Goal: Task Accomplishment & Management: Use online tool/utility

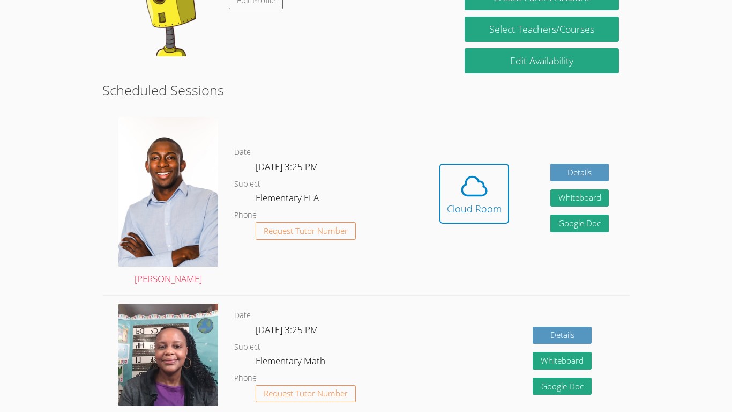
scroll to position [225, 0]
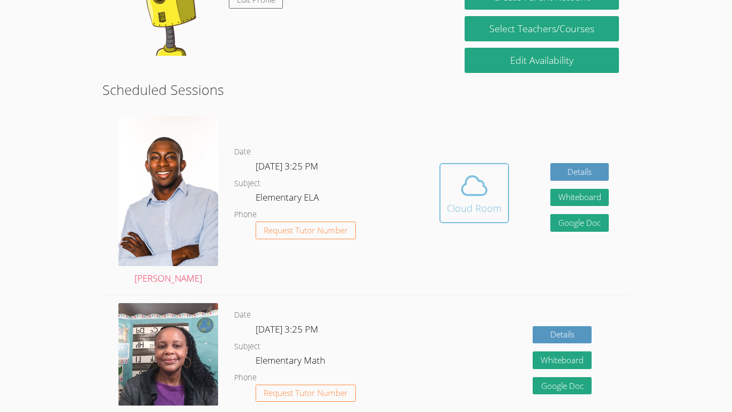
click at [456, 179] on span at bounding box center [474, 186] width 55 height 30
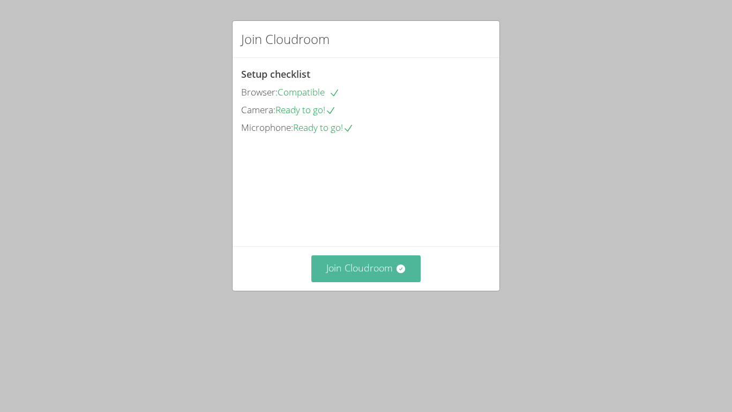
click at [351, 282] on button "Join Cloudroom" at bounding box center [367, 268] width 110 height 26
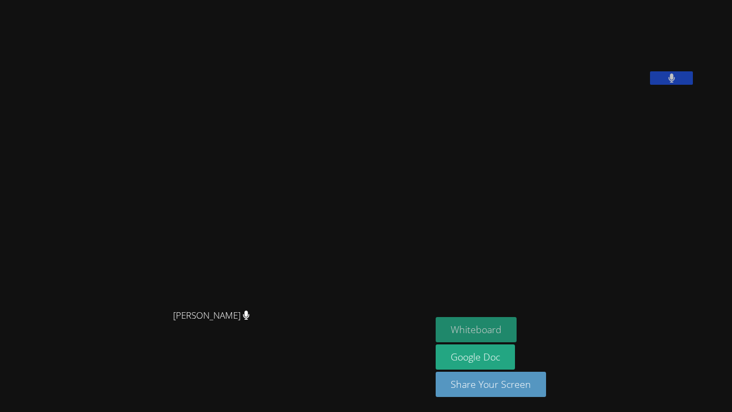
click at [517, 323] on button "Whiteboard" at bounding box center [476, 329] width 81 height 25
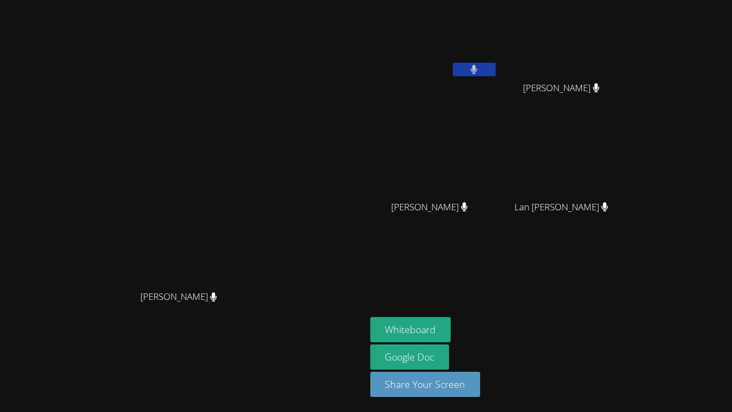
click at [496, 69] on button at bounding box center [474, 69] width 43 height 13
click at [496, 65] on button at bounding box center [474, 69] width 43 height 13
click at [496, 68] on button at bounding box center [474, 69] width 43 height 13
click at [496, 71] on button at bounding box center [474, 69] width 43 height 13
click at [478, 69] on icon at bounding box center [474, 69] width 6 height 9
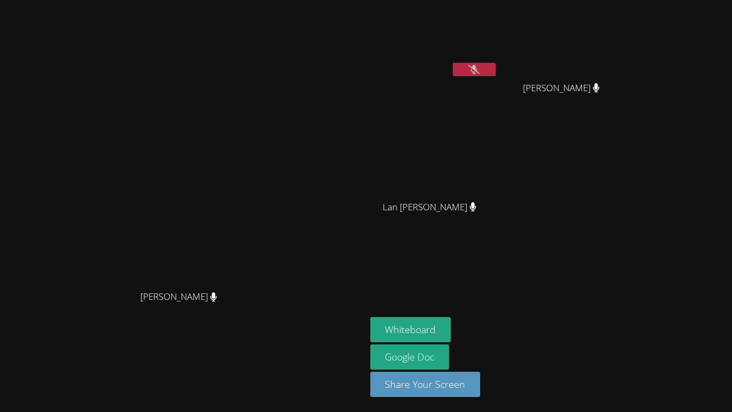
click at [480, 70] on icon at bounding box center [474, 69] width 11 height 9
click at [496, 69] on button at bounding box center [474, 69] width 43 height 13
click at [496, 71] on button at bounding box center [474, 69] width 43 height 13
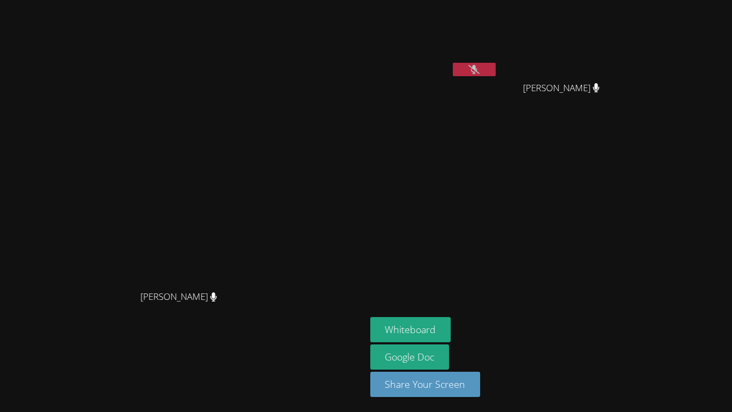
click at [480, 71] on icon at bounding box center [474, 69] width 11 height 9
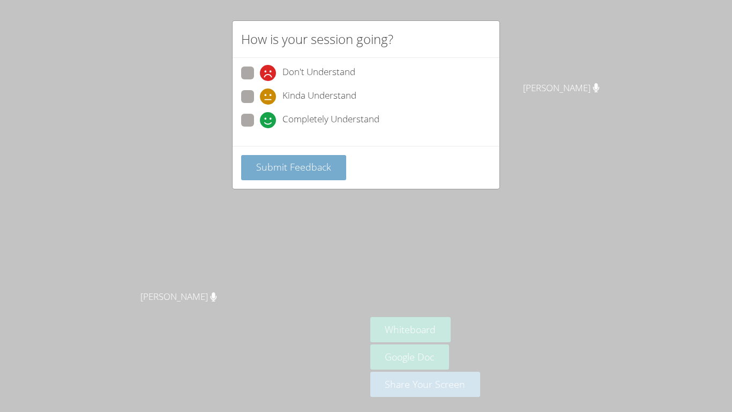
click at [276, 158] on button "Submit Feedback" at bounding box center [293, 167] width 105 height 25
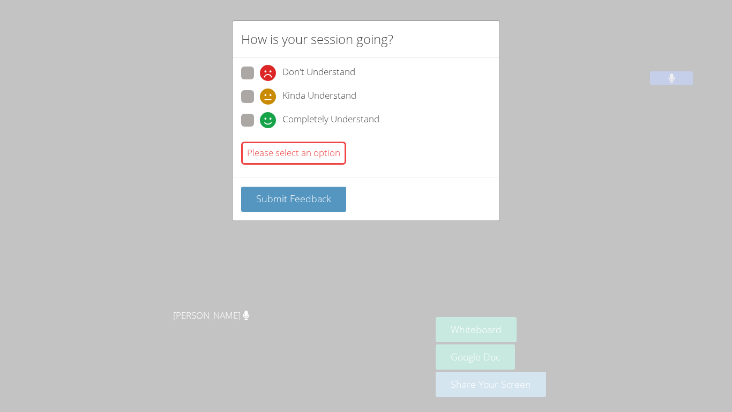
click at [260, 128] on span at bounding box center [260, 128] width 0 height 0
click at [260, 122] on input "Completely Understand" at bounding box center [264, 118] width 9 height 9
radio input "true"
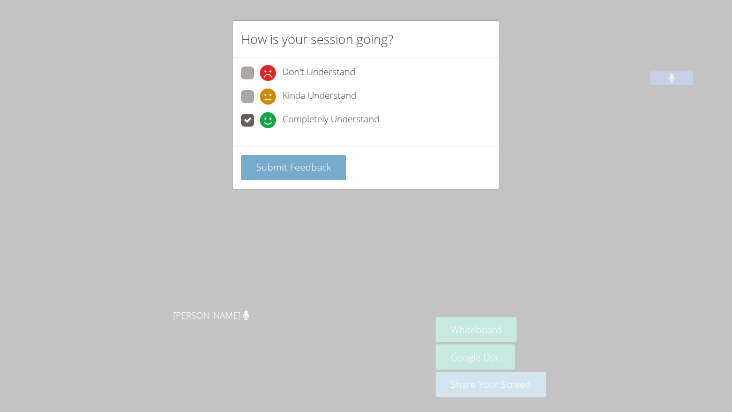
click at [300, 165] on span "Submit Feedback" at bounding box center [293, 166] width 75 height 13
